Goal: Find contact information: Find contact information

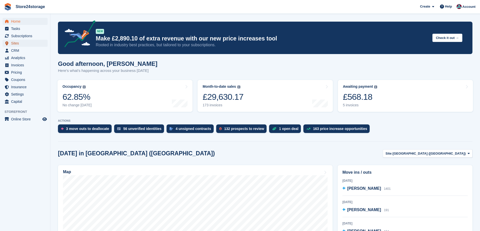
click at [20, 41] on span "Sites" at bounding box center [26, 43] width 30 height 7
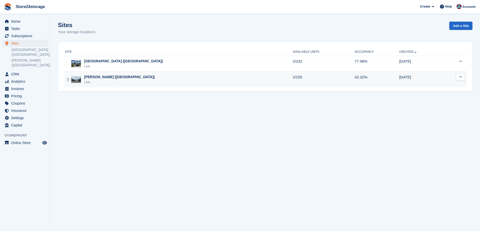
click at [106, 79] on div "[PERSON_NAME] ([GEOGRAPHIC_DATA])" at bounding box center [119, 77] width 70 height 5
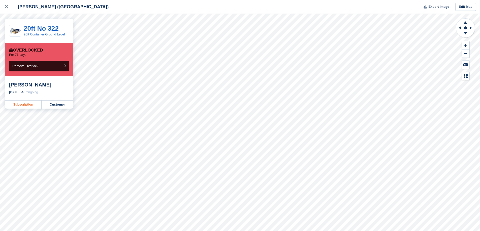
click at [26, 108] on link "Subscription" at bounding box center [23, 105] width 37 height 8
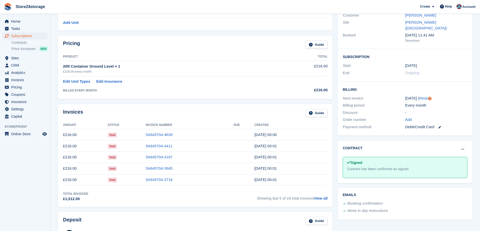
scroll to position [76, 0]
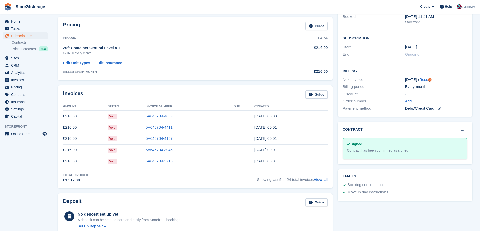
click at [389, 148] on div "Contract has been confirmed as signed." at bounding box center [405, 150] width 116 height 5
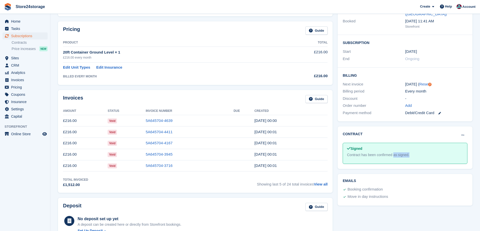
scroll to position [25, 0]
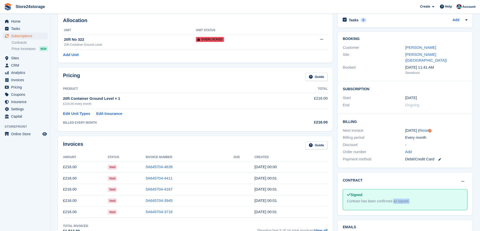
click at [418, 45] on div "Georgie Cane" at bounding box center [436, 48] width 62 height 6
click at [418, 46] on link "Georgie Cane" at bounding box center [420, 47] width 31 height 4
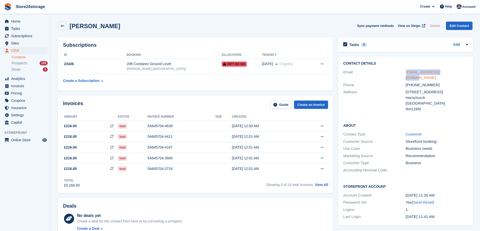
drag, startPoint x: 448, startPoint y: 73, endPoint x: 406, endPoint y: 72, distance: 42.6
click at [406, 72] on div "canegeorge9@gmail.com" at bounding box center [436, 74] width 62 height 11
drag, startPoint x: 402, startPoint y: 73, endPoint x: 446, endPoint y: 74, distance: 43.3
click at [446, 74] on div "Email canegeorge9@gmail.com" at bounding box center [405, 75] width 125 height 13
click at [453, 106] on div "Rm126hl" at bounding box center [436, 109] width 62 height 6
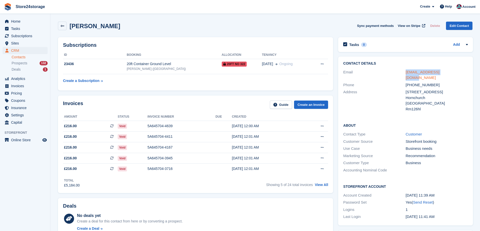
drag, startPoint x: 451, startPoint y: 72, endPoint x: 405, endPoint y: 71, distance: 46.6
click at [405, 71] on div "canegeorge9@gmail.com" at bounding box center [436, 74] width 62 height 11
drag, startPoint x: 413, startPoint y: 78, endPoint x: 405, endPoint y: 73, distance: 9.9
click at [405, 73] on div "canegeorge9@gmail.com" at bounding box center [436, 74] width 62 height 11
copy link "canegeorge9@gmail.com"
